Goal: Transaction & Acquisition: Purchase product/service

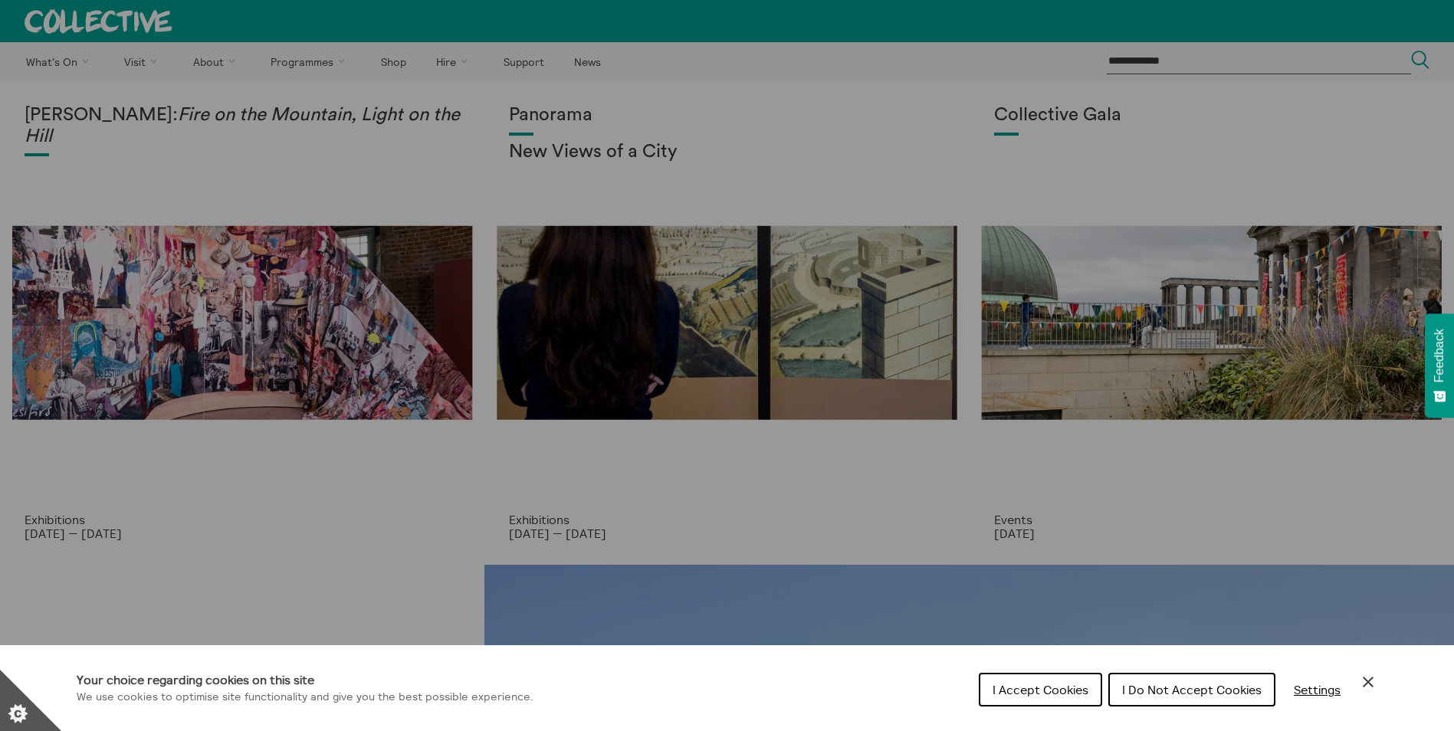
click at [1041, 692] on span "I Accept Cookies" at bounding box center [1041, 689] width 96 height 15
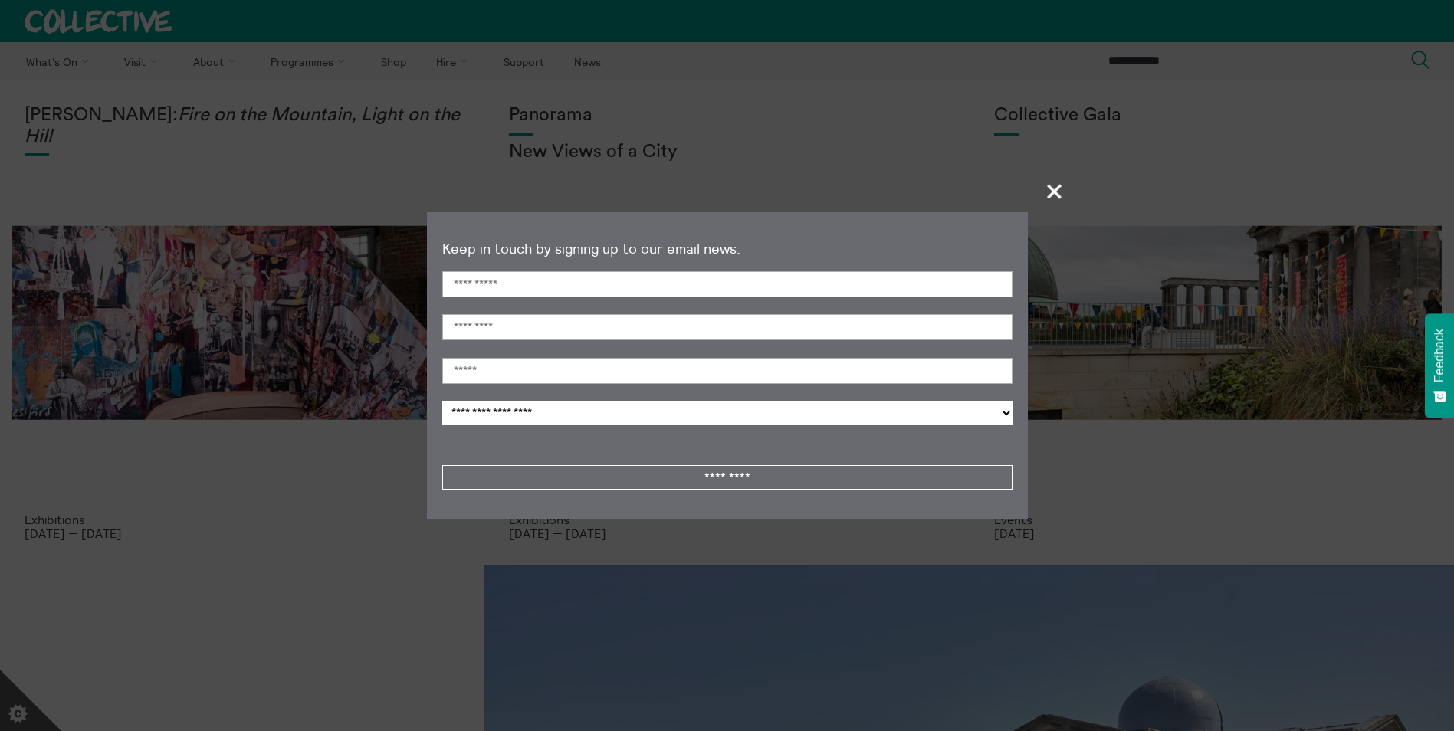
click at [1053, 192] on span "+" at bounding box center [1055, 191] width 45 height 45
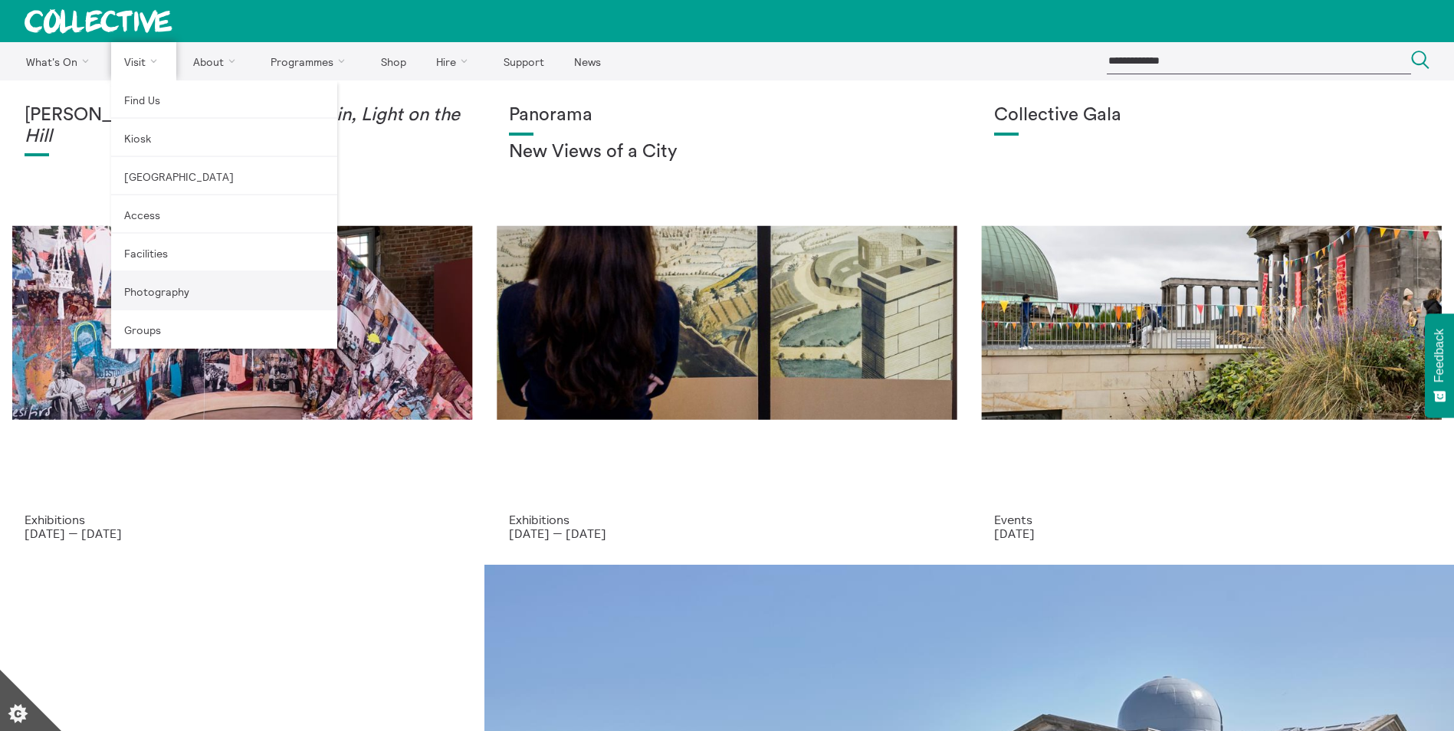
click at [163, 284] on link "Photography" at bounding box center [224, 291] width 226 height 38
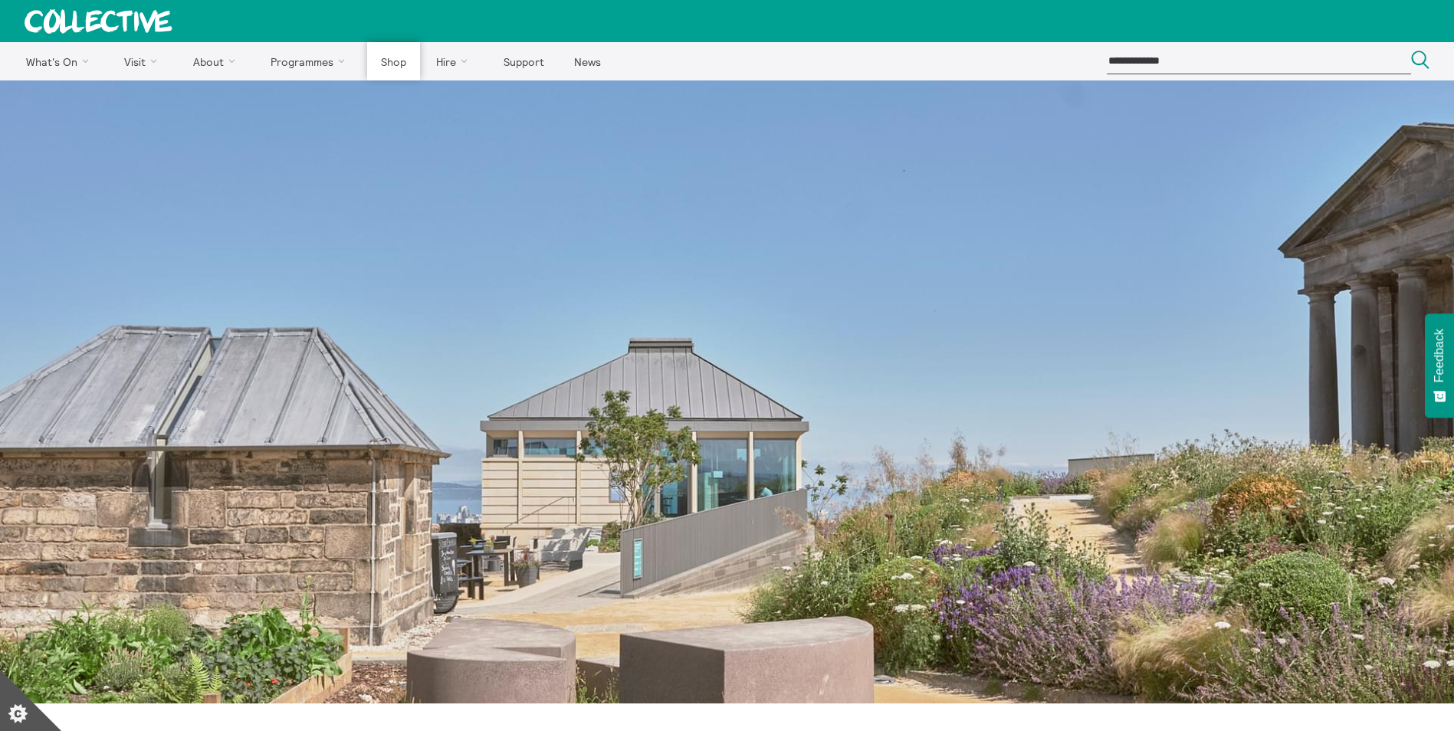
click at [389, 64] on link "Shop" at bounding box center [393, 61] width 52 height 38
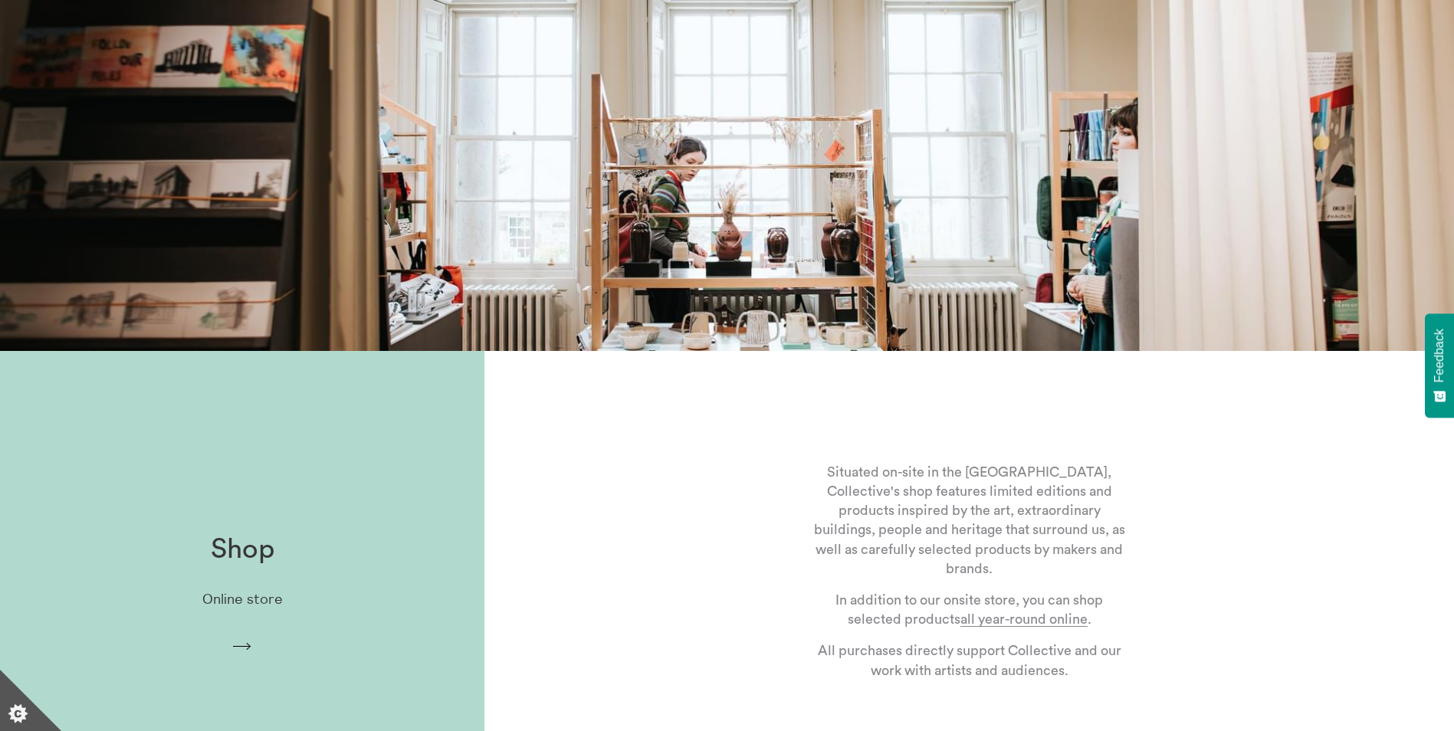
scroll to position [307, 0]
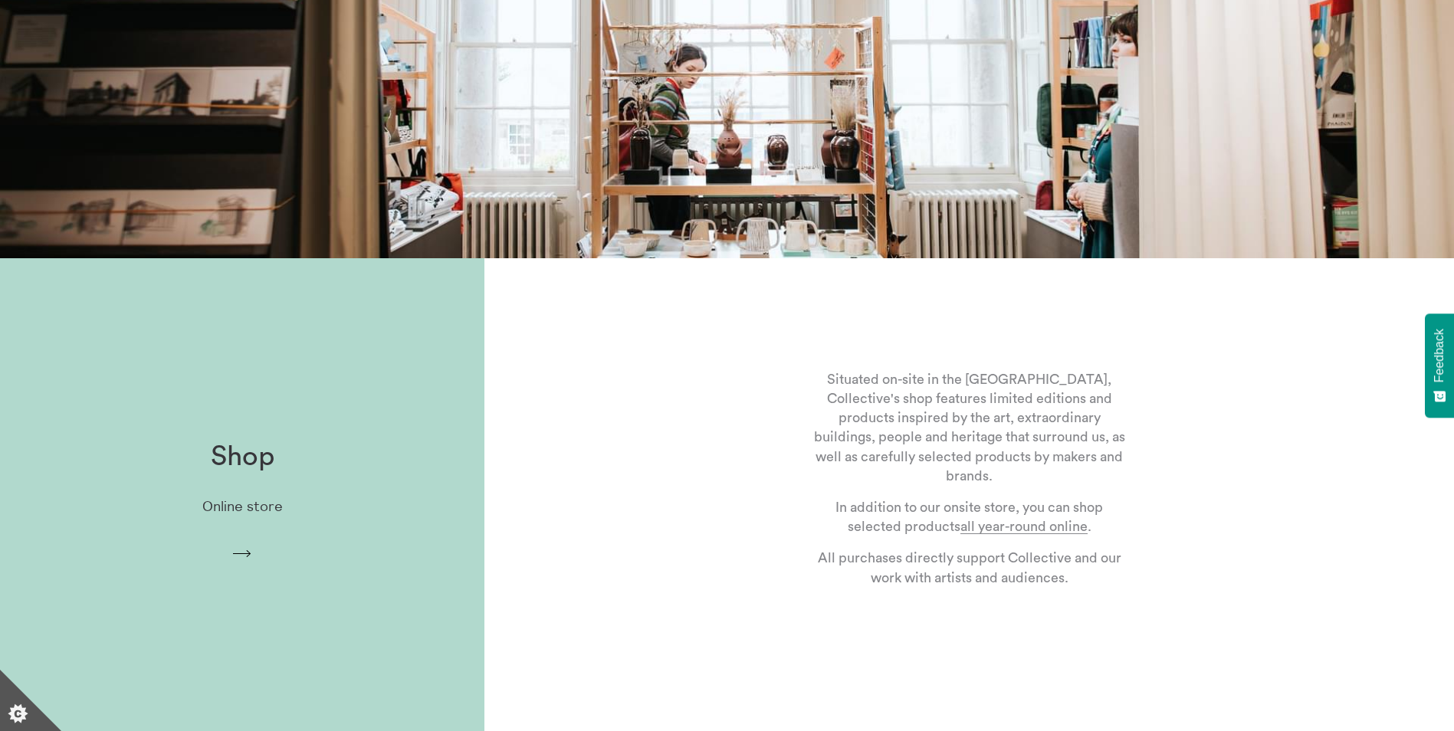
click at [245, 549] on icon "Arrow" at bounding box center [242, 554] width 25 height 14
